Goal: Information Seeking & Learning: Understand process/instructions

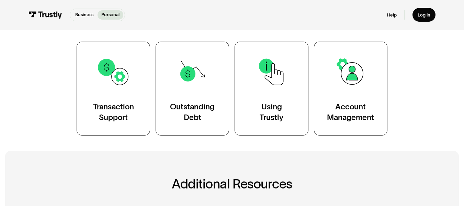
scroll to position [103, 0]
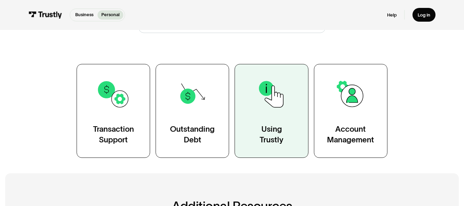
click at [285, 148] on link "Using Trustly" at bounding box center [271, 111] width 73 height 94
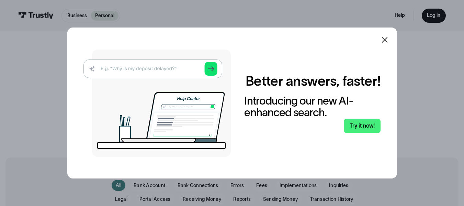
scroll to position [34, 0]
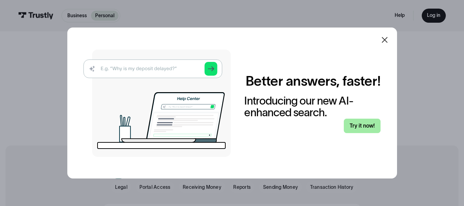
click at [370, 133] on link "Try it now!" at bounding box center [362, 125] width 37 height 14
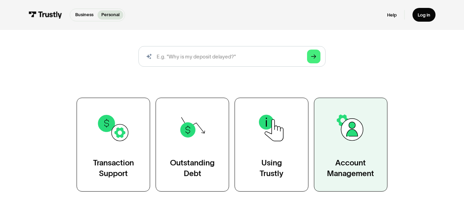
scroll to position [69, 0]
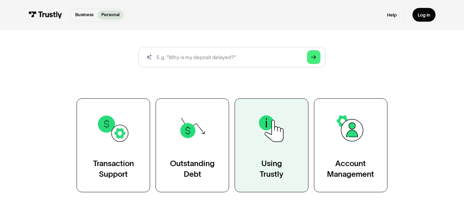
click at [279, 174] on div "Using Trustly" at bounding box center [272, 168] width 24 height 21
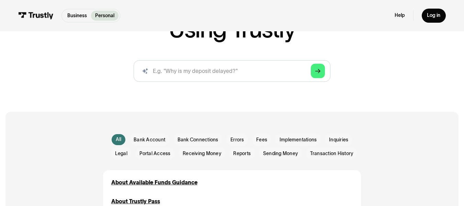
scroll to position [69, 0]
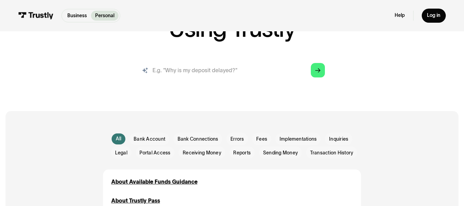
click at [206, 76] on input "search" at bounding box center [232, 70] width 197 height 22
type input "pay a bill"
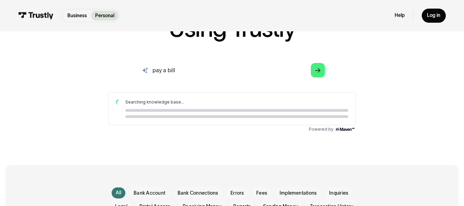
scroll to position [0, 0]
